Goal: Transaction & Acquisition: Purchase product/service

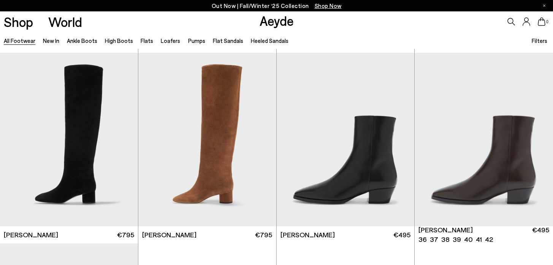
scroll to position [380, 0]
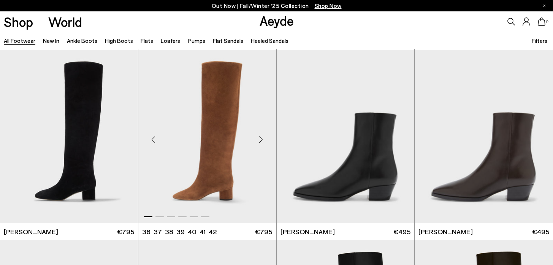
click at [220, 111] on img "1 / 6" at bounding box center [207, 136] width 138 height 173
click at [261, 138] on div "Next slide" at bounding box center [261, 139] width 23 height 23
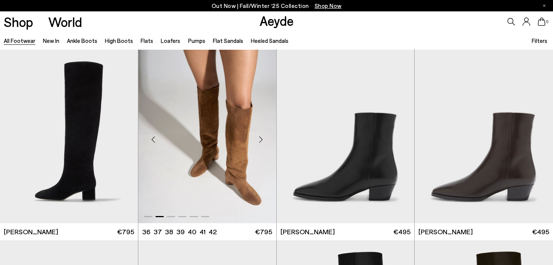
click at [262, 139] on div "Next slide" at bounding box center [261, 139] width 23 height 23
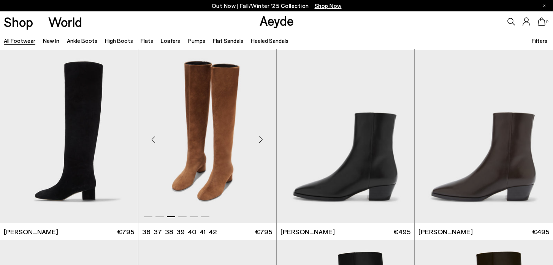
click at [262, 139] on div "Next slide" at bounding box center [261, 139] width 23 height 23
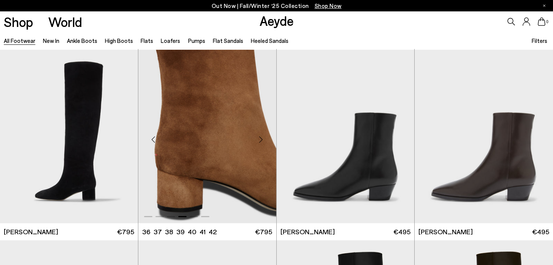
click at [255, 135] on div "Next slide" at bounding box center [261, 139] width 23 height 23
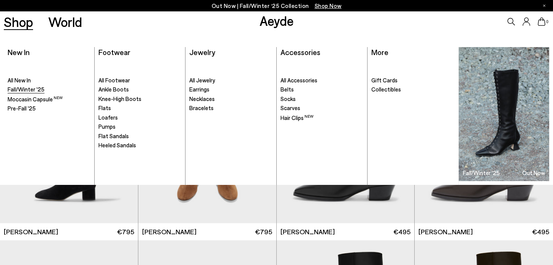
click at [25, 89] on span "Fall/Winter '25" at bounding box center [26, 89] width 37 height 7
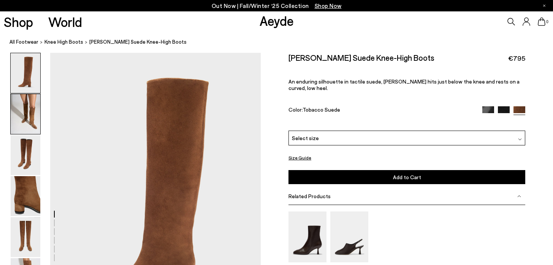
click at [30, 110] on img at bounding box center [26, 114] width 30 height 40
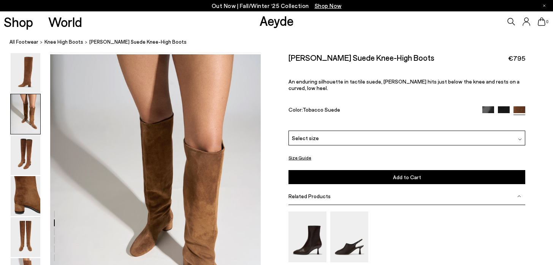
scroll to position [283, 0]
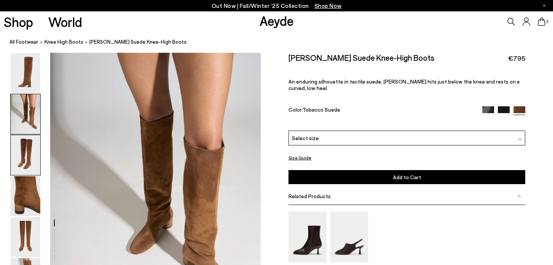
click at [31, 155] on img at bounding box center [26, 155] width 30 height 40
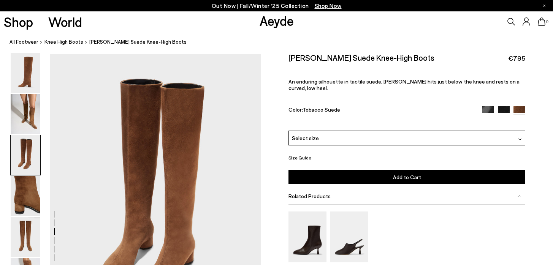
scroll to position [565, 0]
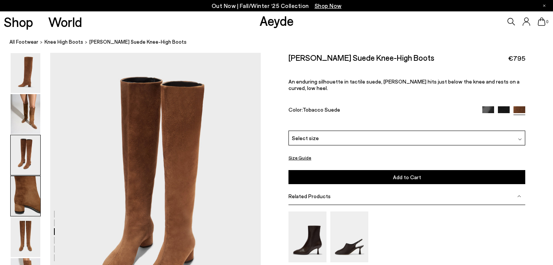
click at [30, 187] on img at bounding box center [26, 196] width 30 height 40
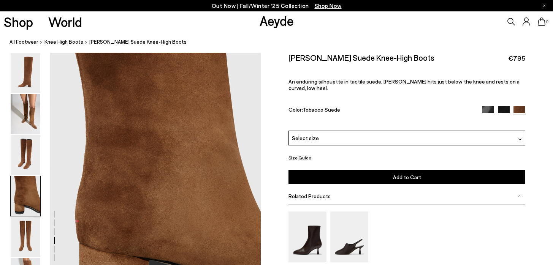
scroll to position [847, 0]
click at [24, 238] on img at bounding box center [26, 237] width 30 height 40
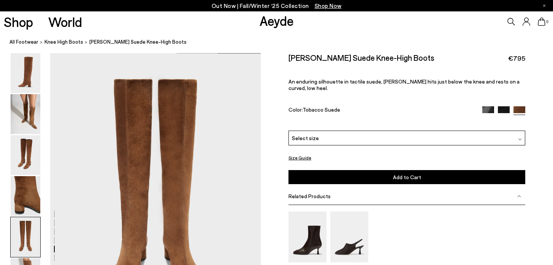
scroll to position [1129, 0]
click at [29, 74] on img at bounding box center [26, 73] width 30 height 40
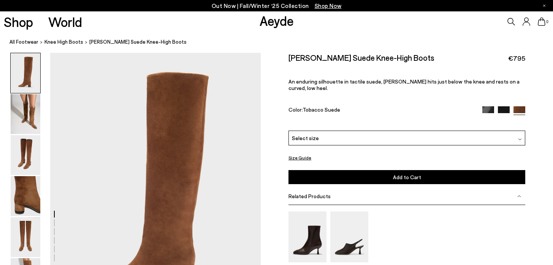
scroll to position [0, 0]
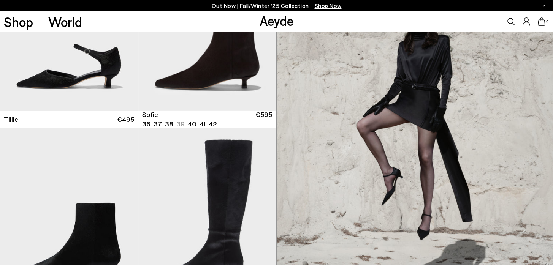
scroll to position [973, 0]
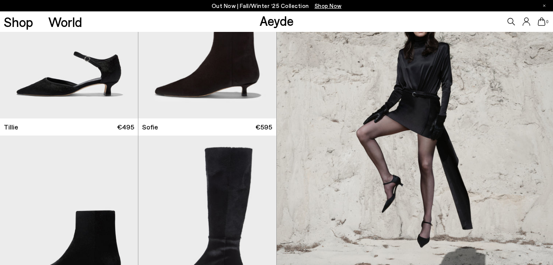
click at [392, 189] on img at bounding box center [415, 135] width 277 height 381
click at [104, 67] on img "1 / 6" at bounding box center [69, 31] width 138 height 173
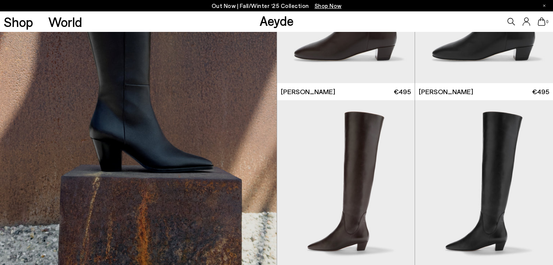
scroll to position [3660, 0]
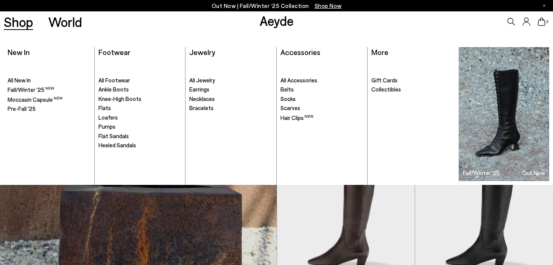
click at [22, 22] on link "Shop" at bounding box center [18, 21] width 29 height 13
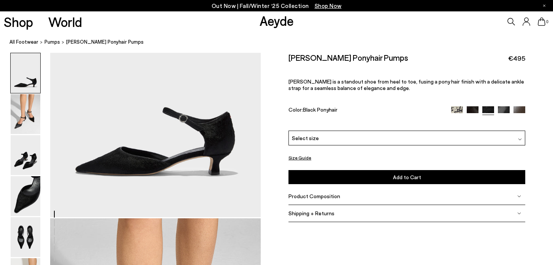
scroll to position [122, 0]
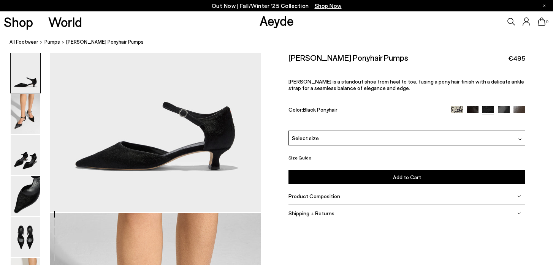
click at [324, 215] on span "Shipping + Returns" at bounding box center [312, 213] width 46 height 6
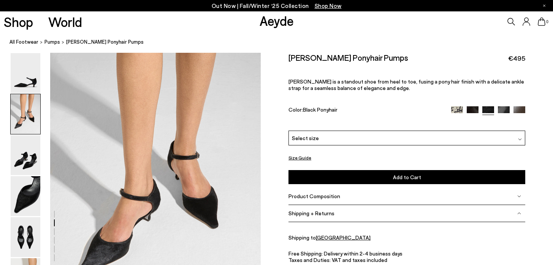
scroll to position [318, 0]
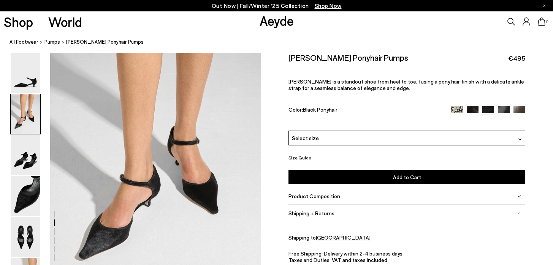
click at [341, 256] on div "Free Shipping: Delivery within 2-4 business days Taxes and Duties: VAT and taxe…" at bounding box center [407, 265] width 237 height 29
click at [329, 197] on span "Product Composition" at bounding box center [315, 196] width 52 height 6
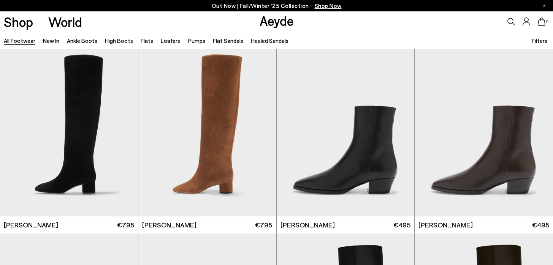
scroll to position [395, 0]
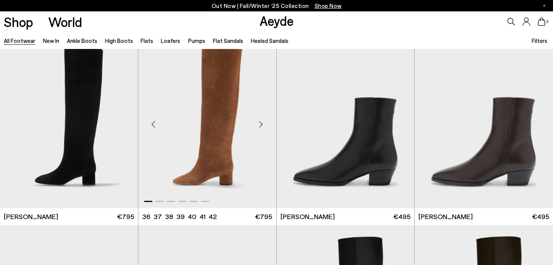
click at [222, 111] on img "1 / 6" at bounding box center [207, 121] width 138 height 173
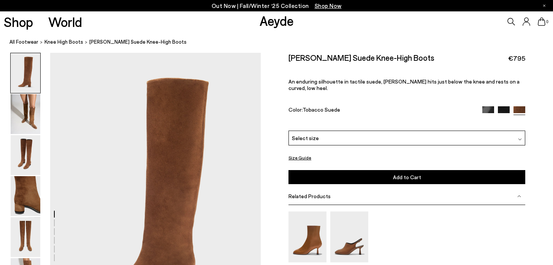
click at [520, 138] on img at bounding box center [520, 140] width 4 height 4
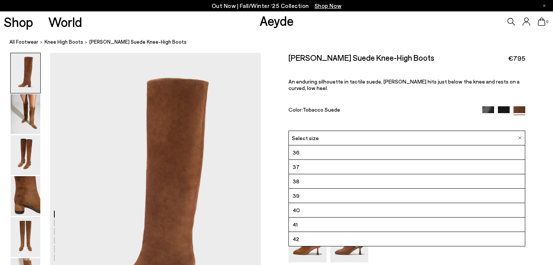
click at [454, 189] on li "39" at bounding box center [407, 196] width 236 height 14
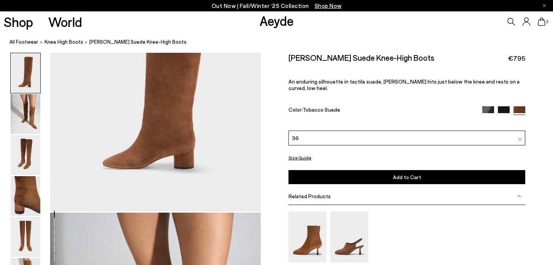
scroll to position [122, 0]
click at [409, 174] on span "Add to Cart" at bounding box center [407, 177] width 28 height 6
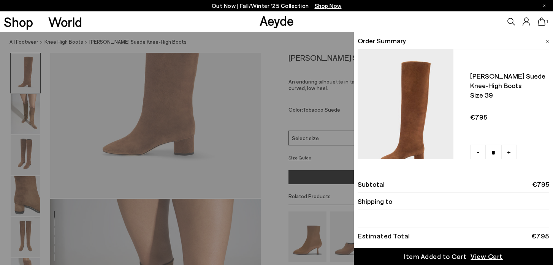
scroll to position [137, 0]
click at [515, 43] on li "Order Summary" at bounding box center [454, 40] width 192 height 17
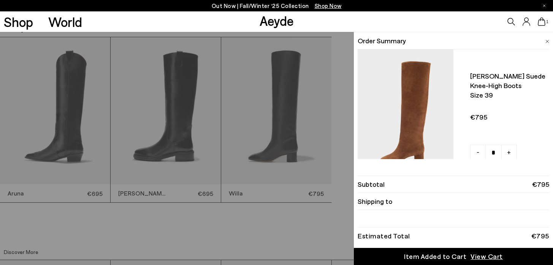
scroll to position [1779, 0]
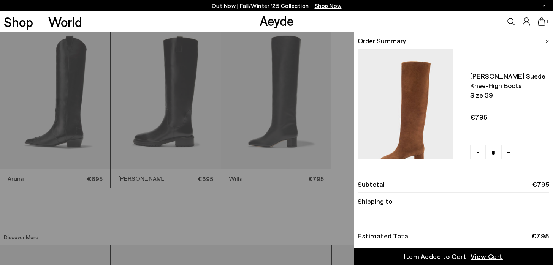
click at [449, 257] on div "Item Added to Cart" at bounding box center [435, 257] width 62 height 10
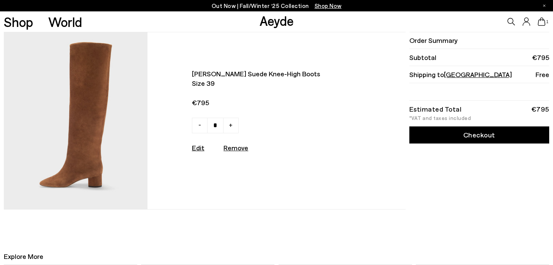
click at [481, 131] on link "Checkout" at bounding box center [479, 135] width 140 height 17
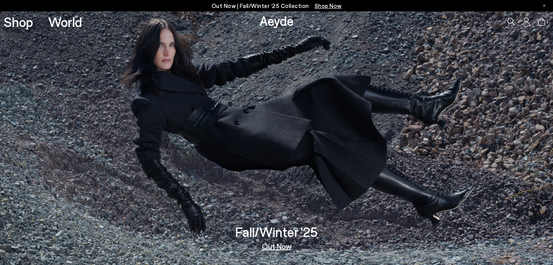
click at [330, 5] on span "Shop Now" at bounding box center [328, 5] width 27 height 7
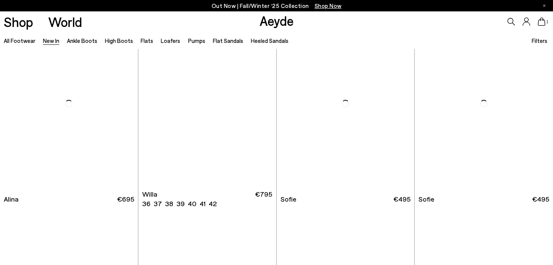
scroll to position [2327, 0]
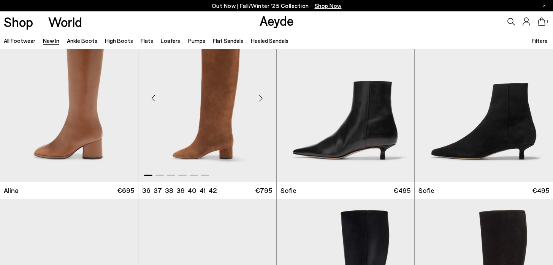
click at [220, 106] on img "1 / 6" at bounding box center [207, 94] width 138 height 173
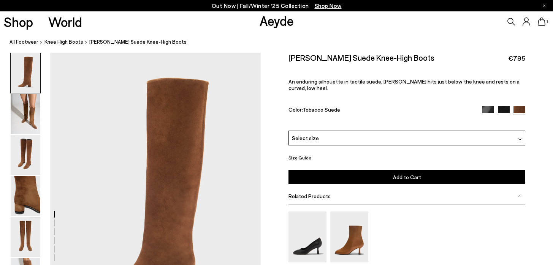
click at [518, 134] on div at bounding box center [520, 138] width 4 height 8
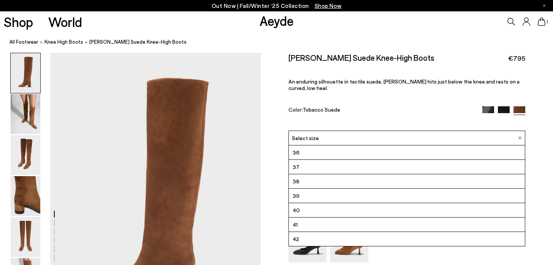
click at [404, 192] on li "39" at bounding box center [407, 196] width 236 height 14
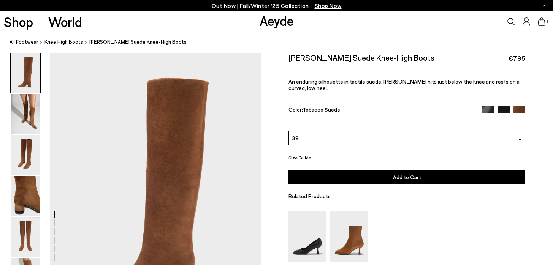
click at [406, 174] on span "Add to Cart" at bounding box center [407, 177] width 28 height 6
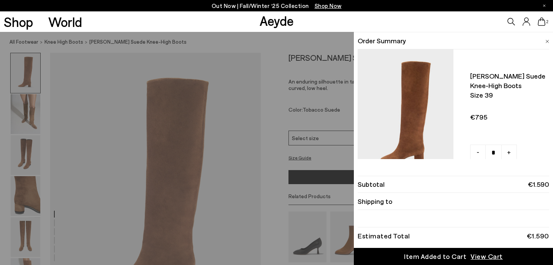
click at [477, 152] on span "-" at bounding box center [478, 152] width 3 height 10
type input "*"
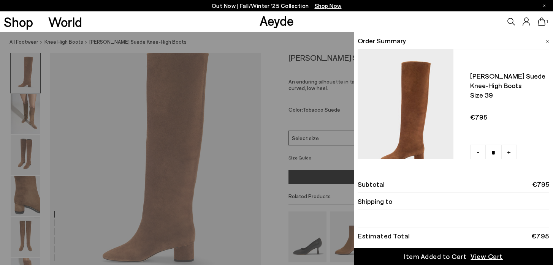
scroll to position [30, 0]
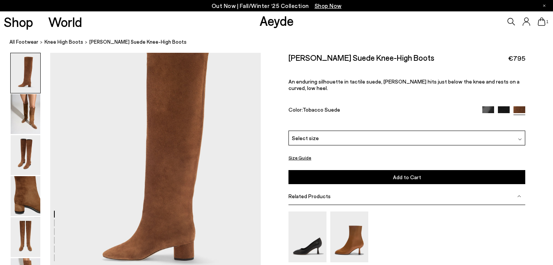
click at [279, 77] on div "Size Guide Shoes Belt Our shoes come in European sizing. The easiest way to mea…" at bounding box center [407, 190] width 292 height 275
